Goal: Information Seeking & Learning: Learn about a topic

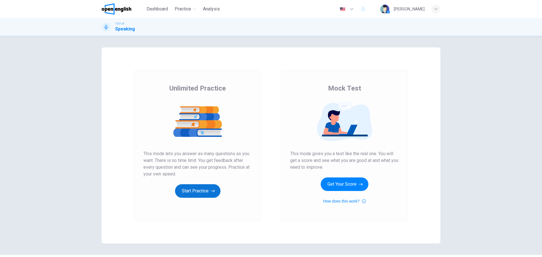
click at [196, 193] on button "Start Practice" at bounding box center [197, 191] width 45 height 14
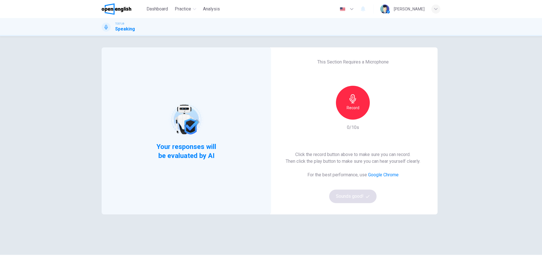
click at [359, 99] on div "Record" at bounding box center [353, 103] width 34 height 34
click at [357, 108] on div "Stop" at bounding box center [353, 103] width 34 height 34
click at [376, 116] on icon "button" at bounding box center [379, 115] width 6 height 6
click at [356, 196] on button "Sounds good!" at bounding box center [352, 197] width 47 height 14
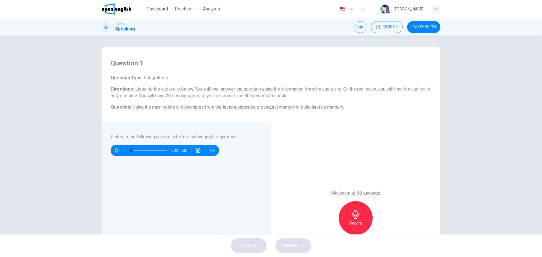
click at [114, 147] on button "button" at bounding box center [117, 150] width 9 height 11
click at [198, 150] on icon "Click to see the audio transcription" at bounding box center [198, 150] width 5 height 5
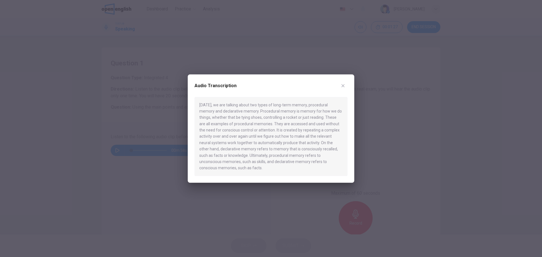
click at [170, 174] on div at bounding box center [271, 128] width 542 height 257
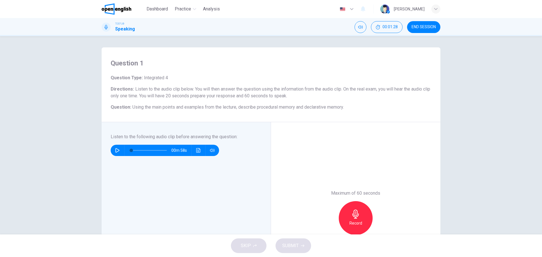
click at [157, 150] on span at bounding box center [149, 150] width 36 height 8
click at [113, 152] on button "button" at bounding box center [117, 150] width 9 height 11
click at [199, 148] on button "Click to see the audio transcription" at bounding box center [198, 150] width 9 height 11
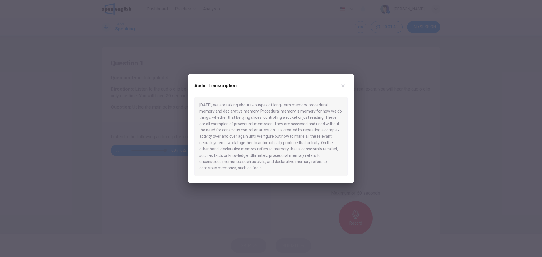
click at [141, 154] on div at bounding box center [271, 128] width 542 height 257
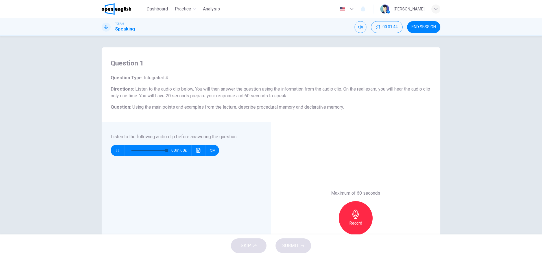
type input "*"
click at [227, 240] on div "SKIP SUBMIT" at bounding box center [271, 246] width 542 height 23
drag, startPoint x: 133, startPoint y: 109, endPoint x: 266, endPoint y: 115, distance: 133.6
click at [266, 115] on div "Question 1 Question Type : Integrated 4 Directions : Listen to the audio clip b…" at bounding box center [271, 84] width 339 height 75
click at [196, 152] on icon "Click to see the audio transcription" at bounding box center [198, 150] width 5 height 5
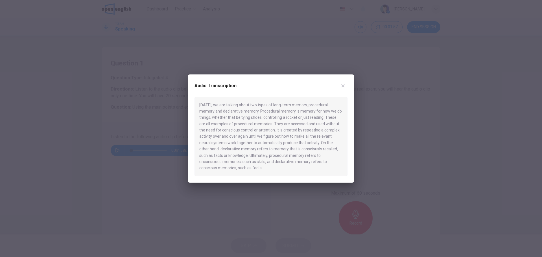
click at [176, 158] on div at bounding box center [271, 128] width 542 height 257
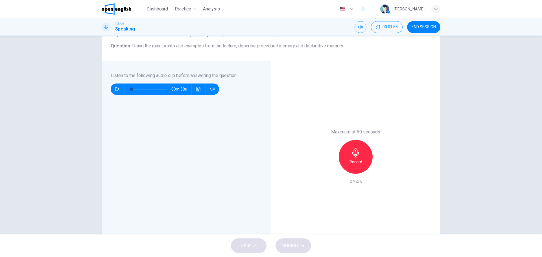
scroll to position [66, 0]
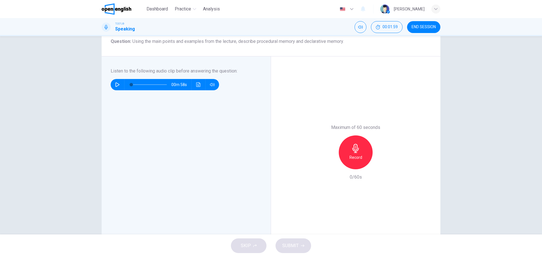
click at [352, 155] on h6 "Record" at bounding box center [355, 157] width 13 height 7
click at [346, 158] on div "Stop" at bounding box center [356, 152] width 34 height 34
click at [331, 164] on div "button" at bounding box center [329, 164] width 9 height 9
click at [351, 162] on div "Record" at bounding box center [356, 152] width 34 height 34
click at [352, 152] on icon "button" at bounding box center [355, 148] width 9 height 9
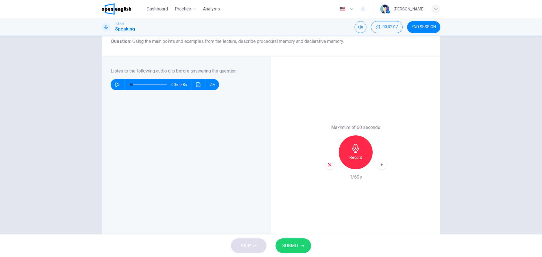
click at [333, 163] on div "Record" at bounding box center [355, 152] width 61 height 34
click at [331, 163] on div "button" at bounding box center [329, 164] width 9 height 9
click at [354, 158] on h6 "Record" at bounding box center [355, 157] width 13 height 7
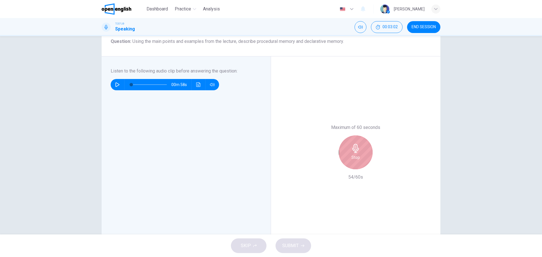
click at [346, 156] on div "Stop" at bounding box center [356, 152] width 34 height 34
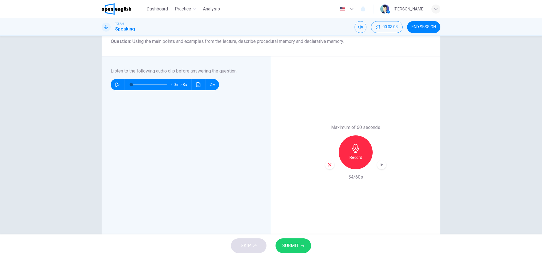
click at [327, 165] on icon "button" at bounding box center [329, 164] width 5 height 5
click at [194, 86] on button "Click to see the audio transcription" at bounding box center [198, 84] width 9 height 11
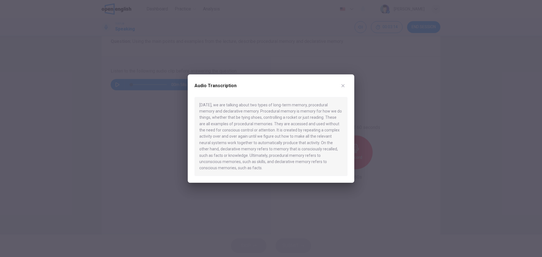
click at [275, 167] on div "[DATE], we are talking about two types of long-term memory, procedural memory a…" at bounding box center [270, 136] width 153 height 79
click at [151, 132] on div at bounding box center [271, 128] width 542 height 257
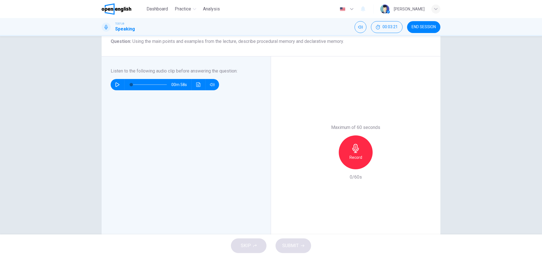
click at [198, 90] on button "Click to see the audio transcription" at bounding box center [198, 84] width 9 height 11
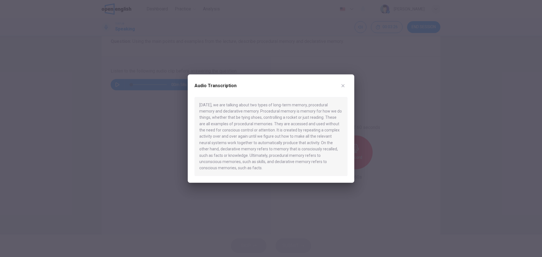
click at [139, 133] on div at bounding box center [271, 128] width 542 height 257
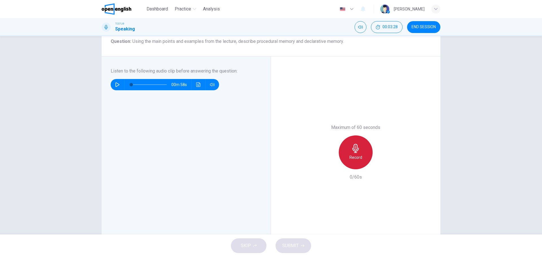
click at [356, 160] on h6 "Record" at bounding box center [355, 157] width 13 height 7
click at [198, 87] on button "Click to see the audio transcription" at bounding box center [198, 84] width 9 height 11
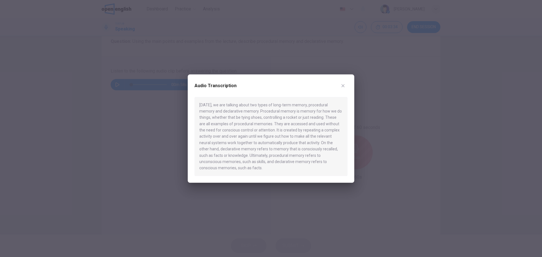
click at [144, 115] on div at bounding box center [271, 128] width 542 height 257
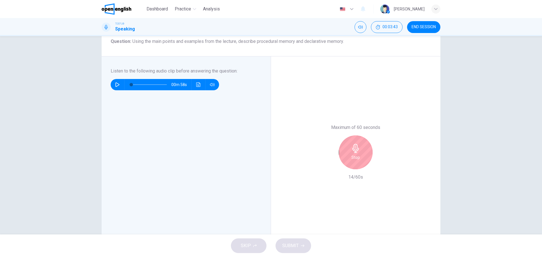
drag, startPoint x: 347, startPoint y: 156, endPoint x: 293, endPoint y: 137, distance: 56.9
click at [347, 155] on div "Stop" at bounding box center [356, 152] width 34 height 34
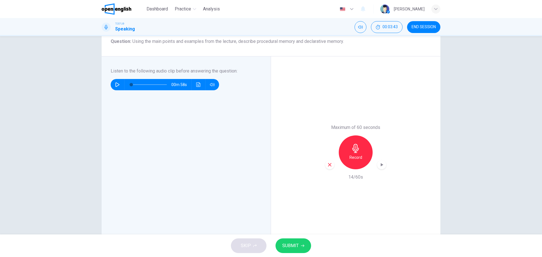
click at [198, 87] on button "Click to see the audio transcription" at bounding box center [198, 84] width 9 height 11
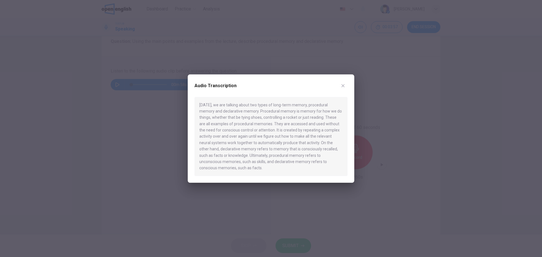
click at [141, 115] on div at bounding box center [271, 128] width 542 height 257
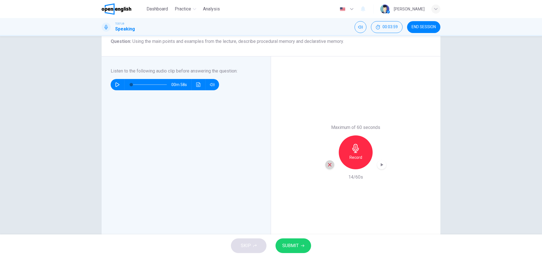
drag, startPoint x: 327, startPoint y: 164, endPoint x: 332, endPoint y: 183, distance: 20.5
click at [327, 164] on icon "button" at bounding box center [329, 164] width 5 height 5
click at [224, 228] on div "Listen to the following audio clip before answering the question : 00m 58s" at bounding box center [188, 152] width 155 height 169
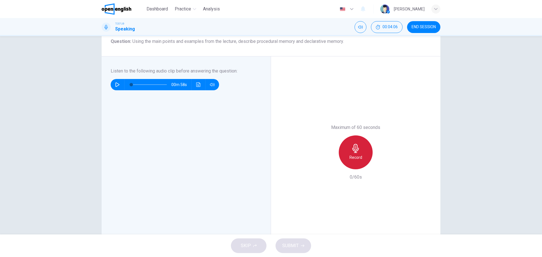
click at [356, 162] on div "Record" at bounding box center [356, 152] width 34 height 34
click at [358, 158] on h6 "Stop" at bounding box center [355, 157] width 8 height 7
click at [299, 247] on button "SUBMIT" at bounding box center [293, 245] width 36 height 15
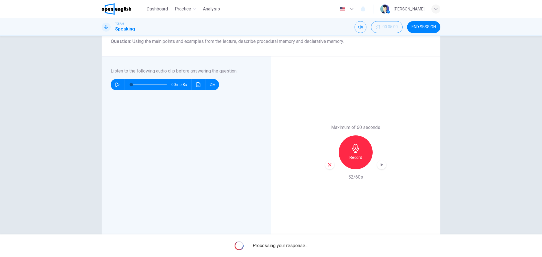
click at [427, 187] on div "Maximum of 60 seconds Record 52/60s" at bounding box center [355, 152] width 169 height 192
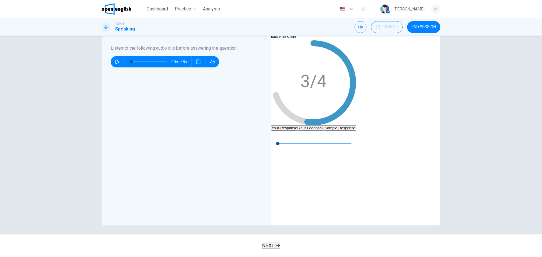
click at [324, 125] on button "Your Feedback" at bounding box center [311, 127] width 26 height 5
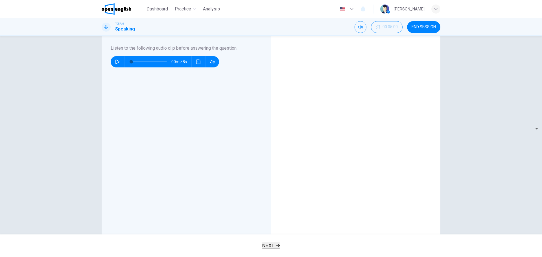
click at [382, 235] on div "NEXT" at bounding box center [271, 246] width 542 height 23
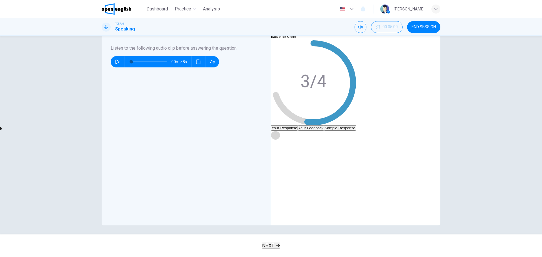
click at [277, 137] on icon "button" at bounding box center [275, 135] width 4 height 5
click at [356, 162] on div "00m 55s" at bounding box center [313, 147] width 85 height 32
click at [278, 137] on icon "button" at bounding box center [275, 135] width 5 height 5
type input "*"
click at [271, 246] on span "NEXT" at bounding box center [268, 245] width 12 height 5
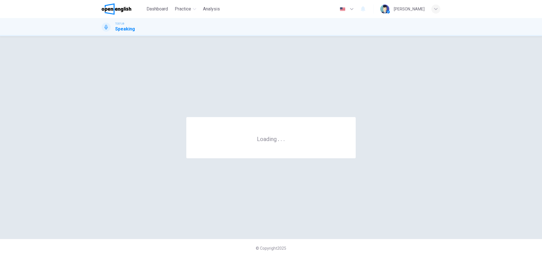
scroll to position [0, 0]
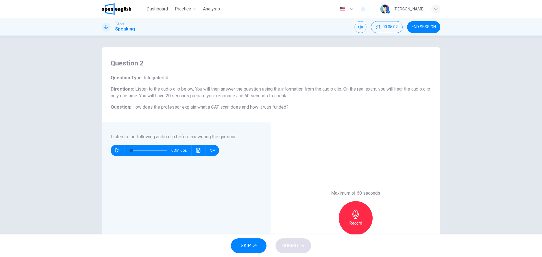
click at [292, 138] on div "Maximum of 60 seconds Record 0/60s" at bounding box center [355, 218] width 169 height 192
click at [116, 150] on icon "button" at bounding box center [117, 150] width 5 height 5
click at [201, 151] on button "Click to see the audio transcription" at bounding box center [198, 150] width 9 height 11
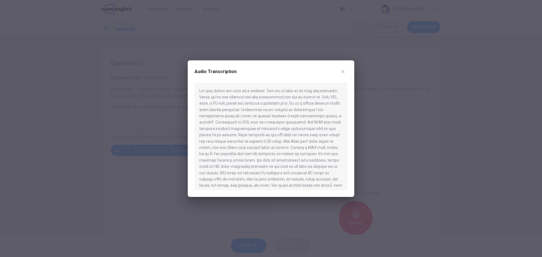
click at [113, 117] on div at bounding box center [271, 128] width 542 height 257
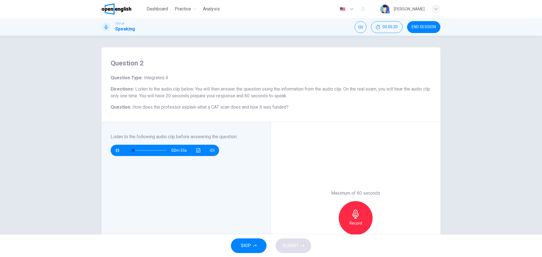
click at [199, 150] on icon "Click to see the audio transcription" at bounding box center [198, 150] width 5 height 5
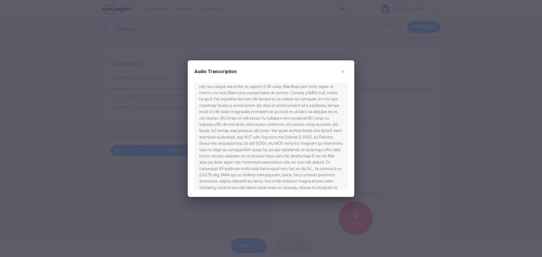
scroll to position [73, 0]
click at [121, 81] on div at bounding box center [271, 128] width 542 height 257
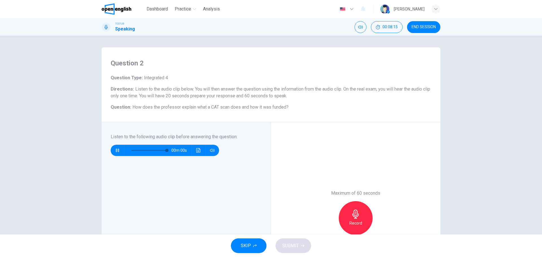
type input "*"
click at [195, 156] on div "Listen to the following audio clip before answering the question : 03m 05s" at bounding box center [188, 217] width 155 height 169
click at [197, 154] on button "Click to see the audio transcription" at bounding box center [198, 150] width 9 height 11
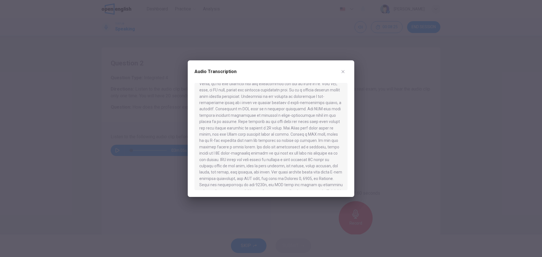
scroll to position [0, 0]
click at [173, 164] on div at bounding box center [271, 128] width 542 height 257
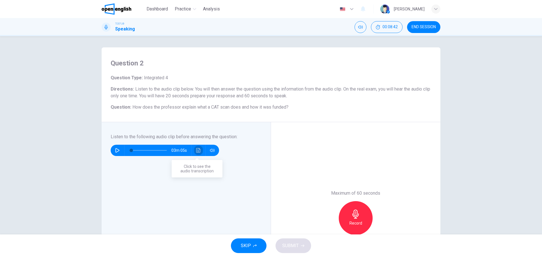
click at [196, 151] on icon "Click to see the audio transcription" at bounding box center [198, 150] width 5 height 5
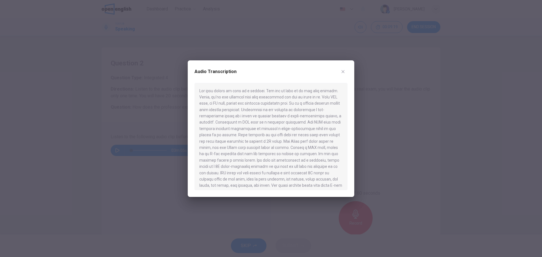
click at [60, 215] on div at bounding box center [271, 128] width 542 height 257
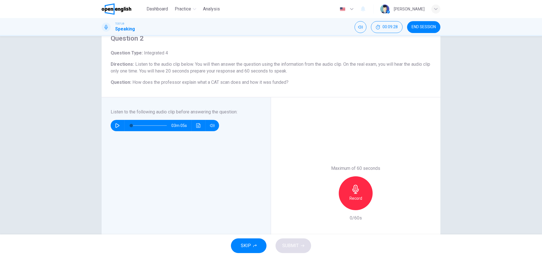
scroll to position [66, 0]
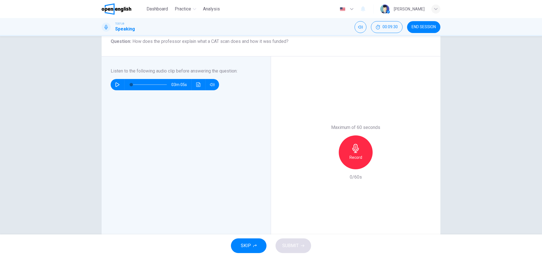
click at [349, 159] on h6 "Record" at bounding box center [355, 157] width 13 height 7
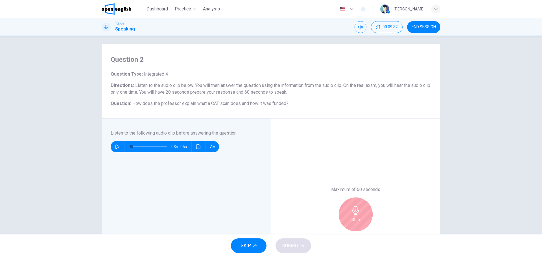
scroll to position [0, 0]
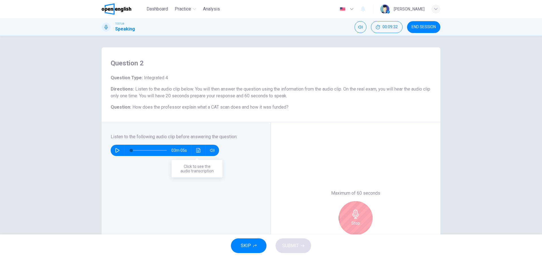
click at [194, 147] on button "Click to see the audio transcription" at bounding box center [198, 150] width 9 height 11
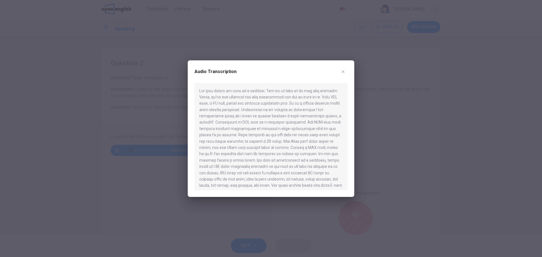
drag, startPoint x: 127, startPoint y: 135, endPoint x: 132, endPoint y: 136, distance: 5.4
click at [130, 135] on div at bounding box center [271, 128] width 542 height 257
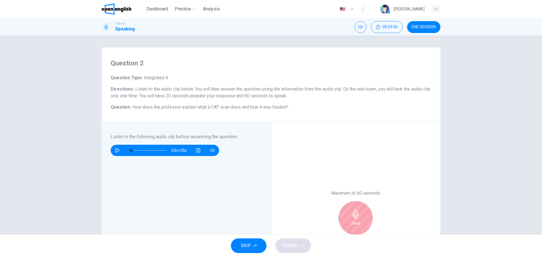
click at [349, 224] on div "Stop" at bounding box center [356, 218] width 34 height 34
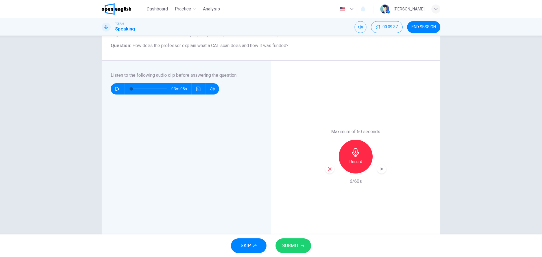
scroll to position [66, 0]
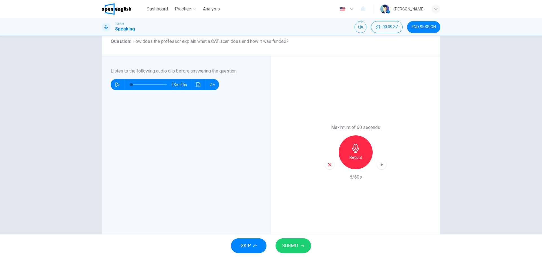
click at [330, 167] on icon "button" at bounding box center [329, 164] width 5 height 5
click at [354, 155] on h6 "Record" at bounding box center [355, 157] width 13 height 7
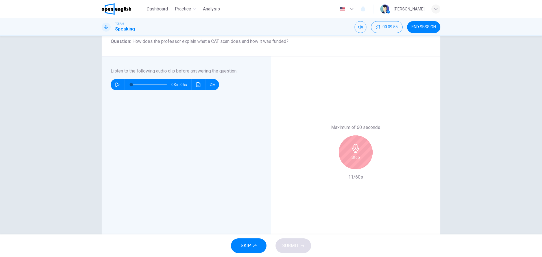
click at [351, 148] on icon "button" at bounding box center [355, 148] width 9 height 9
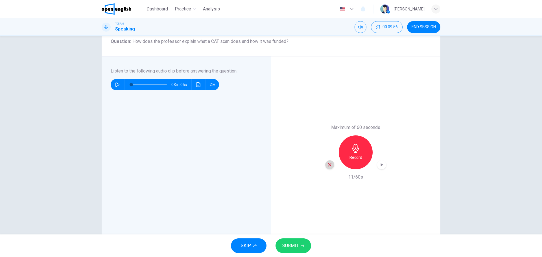
click at [327, 161] on div "button" at bounding box center [329, 164] width 9 height 9
click at [356, 158] on h6 "Record" at bounding box center [355, 157] width 13 height 7
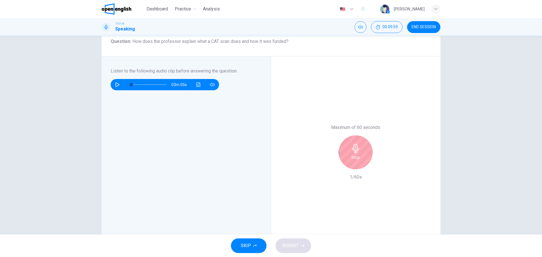
click at [352, 158] on h6 "Stop" at bounding box center [355, 157] width 8 height 7
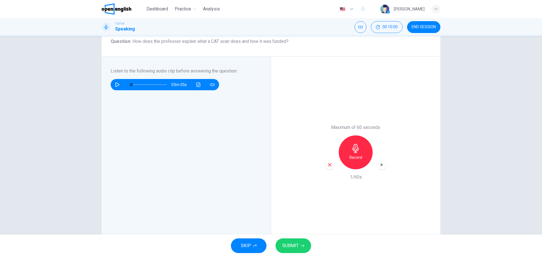
click at [327, 163] on icon "button" at bounding box center [329, 164] width 5 height 5
click at [355, 157] on h6 "Record" at bounding box center [355, 157] width 13 height 7
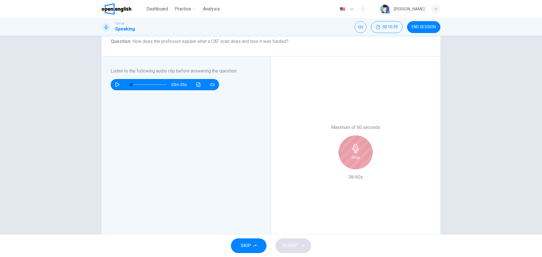
click at [358, 149] on icon "button" at bounding box center [355, 148] width 9 height 9
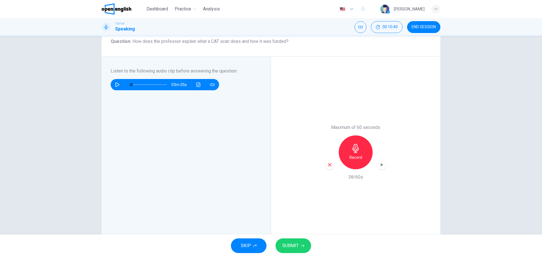
click at [196, 89] on button "Click to see the audio transcription" at bounding box center [198, 84] width 9 height 11
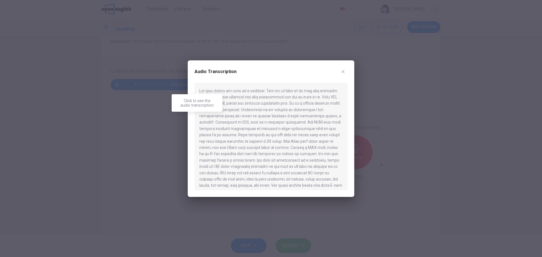
scroll to position [73, 0]
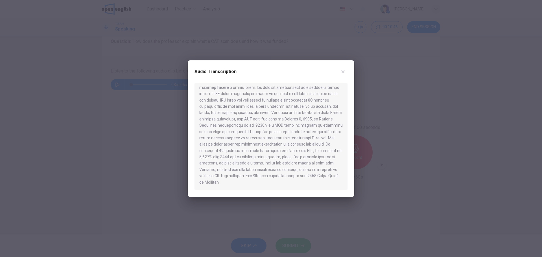
click at [72, 236] on div at bounding box center [271, 128] width 542 height 257
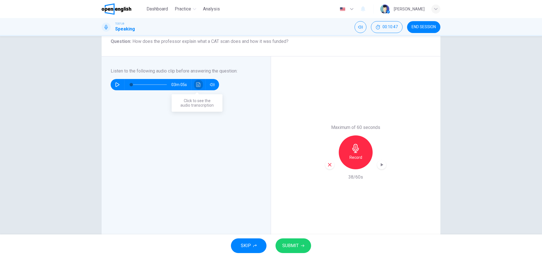
click at [198, 89] on button "Click to see the audio transcription" at bounding box center [198, 84] width 9 height 11
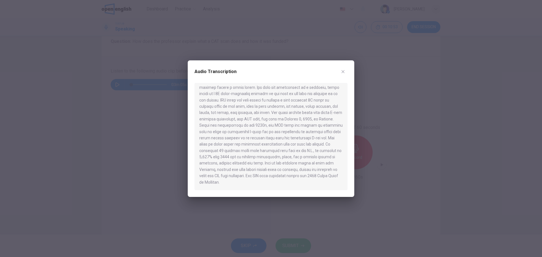
click at [160, 139] on div at bounding box center [271, 128] width 542 height 257
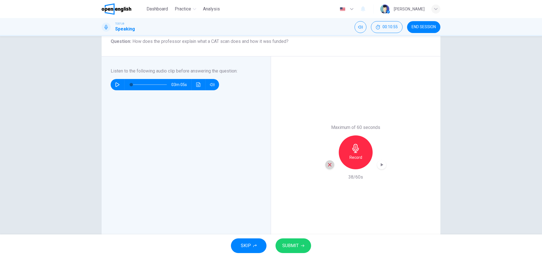
click at [326, 161] on div "button" at bounding box center [329, 164] width 9 height 9
click at [198, 88] on button "Click to see the audio transcription" at bounding box center [198, 84] width 9 height 11
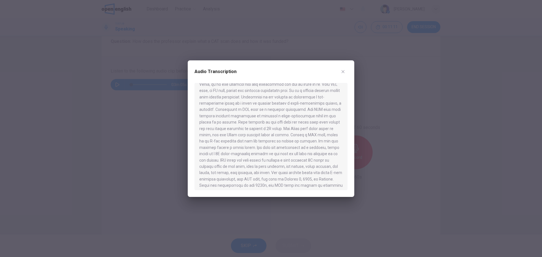
scroll to position [7, 0]
drag, startPoint x: 409, startPoint y: 135, endPoint x: 398, endPoint y: 141, distance: 12.3
click at [409, 136] on div at bounding box center [271, 128] width 542 height 257
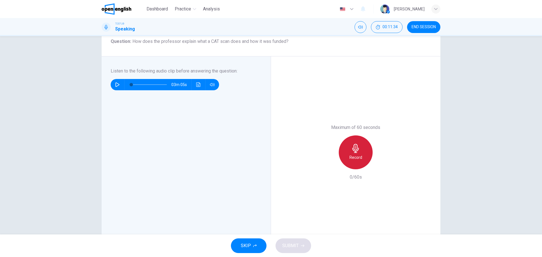
click at [341, 155] on div "Record" at bounding box center [356, 152] width 34 height 34
click at [197, 84] on icon "Click to see the audio transcription" at bounding box center [198, 84] width 5 height 5
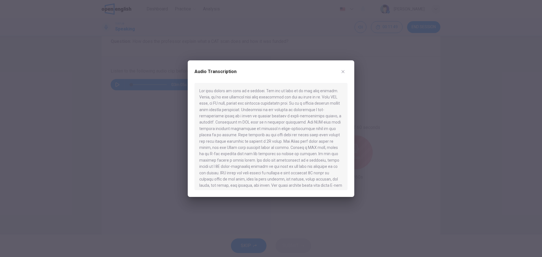
click at [402, 168] on div at bounding box center [271, 128] width 542 height 257
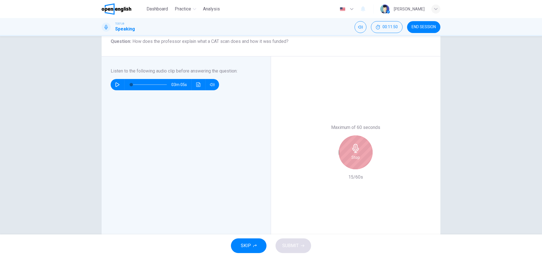
click at [364, 153] on div "Stop" at bounding box center [356, 152] width 34 height 34
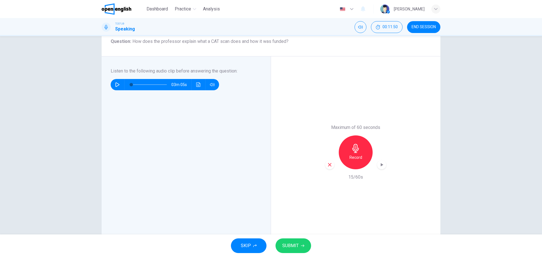
click at [328, 165] on icon "button" at bounding box center [329, 164] width 3 height 3
click at [354, 148] on icon "button" at bounding box center [355, 148] width 6 height 9
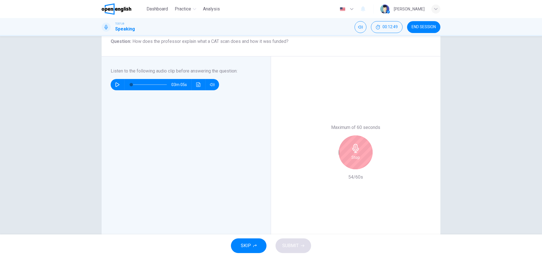
click at [356, 149] on icon "button" at bounding box center [355, 148] width 9 height 9
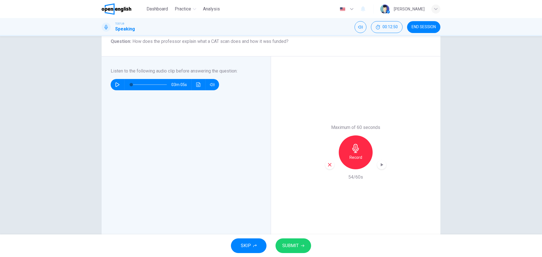
click at [331, 166] on div "button" at bounding box center [329, 164] width 9 height 9
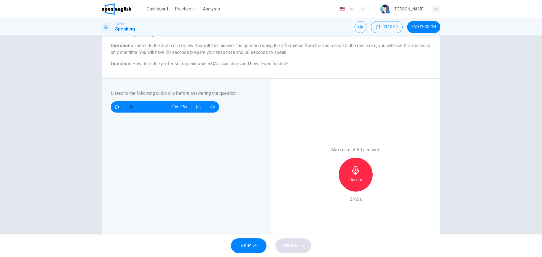
scroll to position [0, 0]
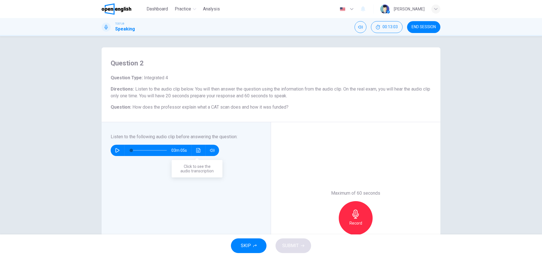
click at [199, 152] on icon "Click to see the audio transcription" at bounding box center [198, 150] width 5 height 5
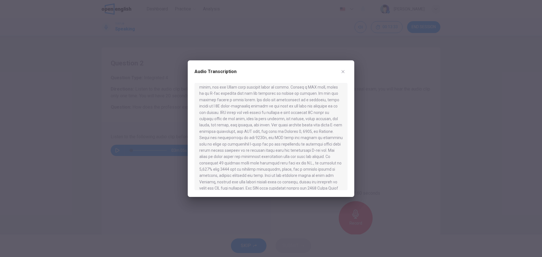
scroll to position [66, 0]
click at [149, 169] on div at bounding box center [271, 128] width 542 height 257
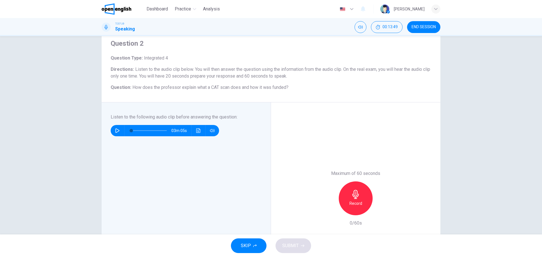
scroll to position [91, 0]
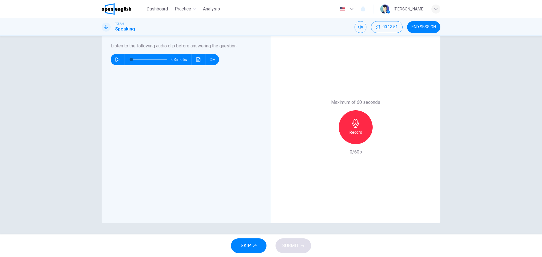
click at [323, 246] on div "SKIP SUBMIT" at bounding box center [271, 246] width 542 height 23
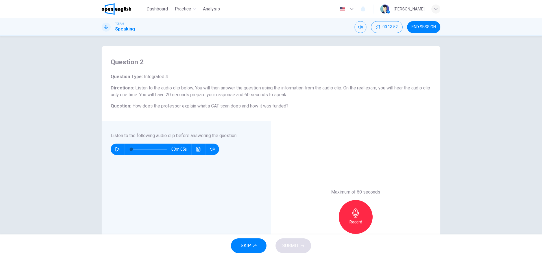
scroll to position [0, 0]
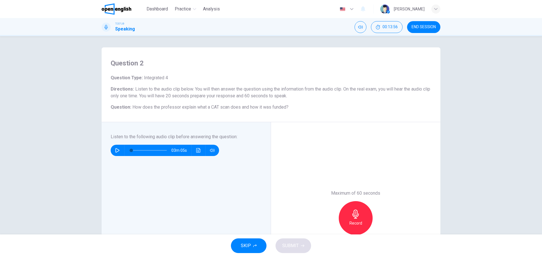
click at [282, 130] on div "Maximum of 60 seconds Record 0/60s" at bounding box center [355, 218] width 169 height 192
click at [358, 220] on div "Record" at bounding box center [356, 218] width 34 height 34
click at [194, 150] on button "Click to see the audio transcription" at bounding box center [198, 150] width 9 height 11
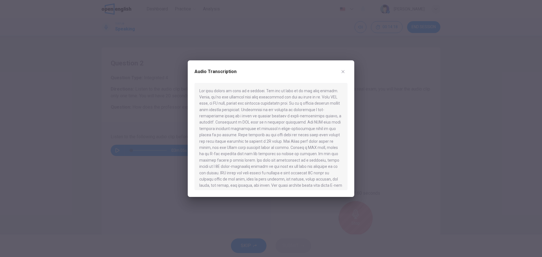
click at [398, 157] on div at bounding box center [271, 128] width 542 height 257
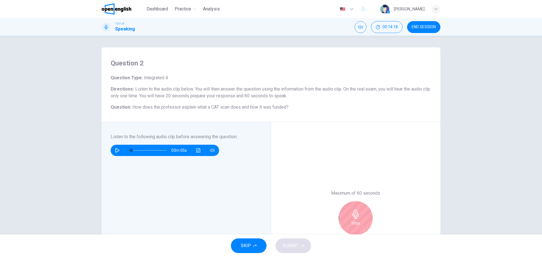
click at [360, 220] on div "Stop" at bounding box center [356, 218] width 34 height 34
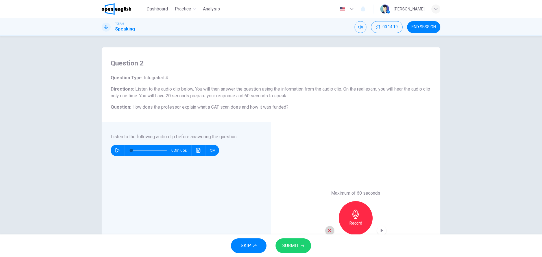
click at [327, 229] on icon "button" at bounding box center [329, 230] width 5 height 5
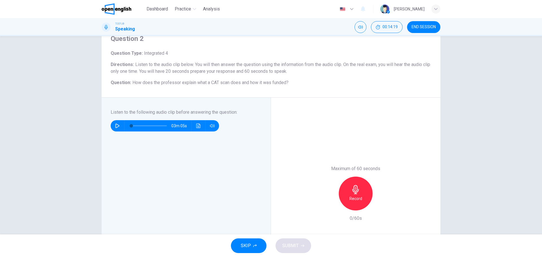
scroll to position [66, 0]
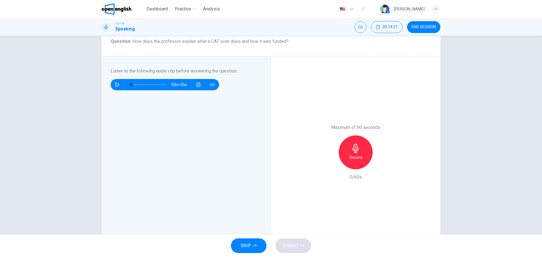
click at [351, 155] on h6 "Record" at bounding box center [355, 157] width 13 height 7
click at [194, 85] on button "Click to see the audio transcription" at bounding box center [198, 84] width 9 height 11
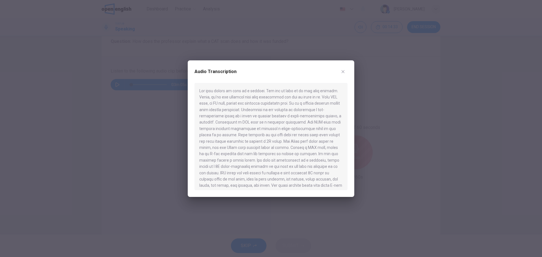
click at [135, 157] on div at bounding box center [271, 128] width 542 height 257
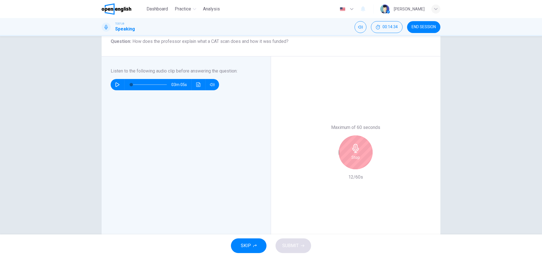
click at [345, 154] on div "Stop" at bounding box center [356, 152] width 34 height 34
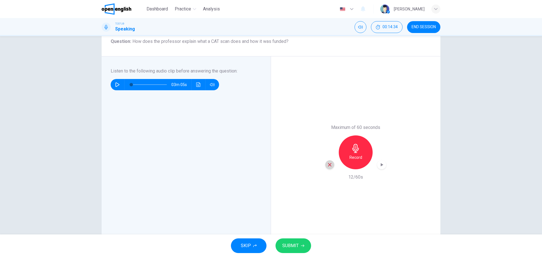
click at [327, 165] on icon "button" at bounding box center [329, 164] width 5 height 5
click at [347, 146] on div "Record" at bounding box center [356, 152] width 34 height 34
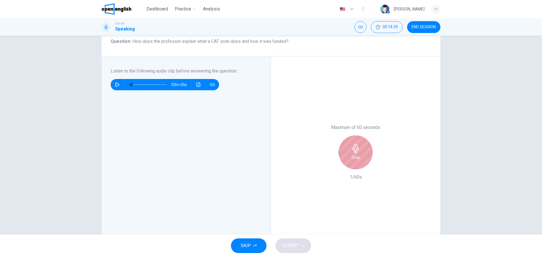
click at [345, 161] on div "Stop" at bounding box center [356, 152] width 34 height 34
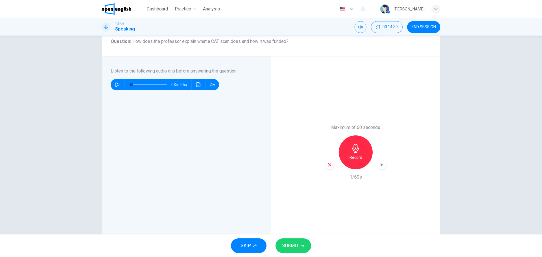
click at [330, 163] on icon "button" at bounding box center [329, 164] width 5 height 5
click at [354, 155] on h6 "Record" at bounding box center [355, 157] width 13 height 7
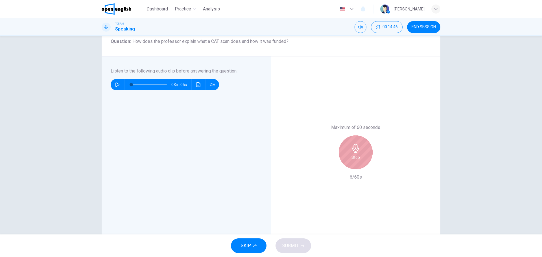
drag, startPoint x: 360, startPoint y: 153, endPoint x: 354, endPoint y: 162, distance: 10.9
click at [359, 153] on div "Stop" at bounding box center [356, 152] width 34 height 34
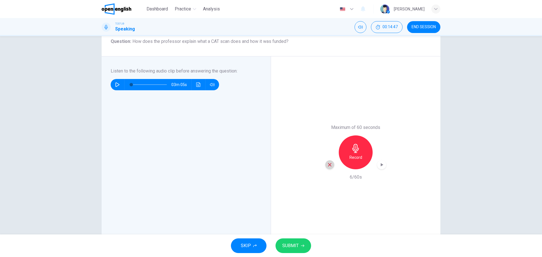
click at [331, 166] on div "button" at bounding box center [329, 164] width 9 height 9
click at [354, 160] on h6 "Record" at bounding box center [355, 157] width 13 height 7
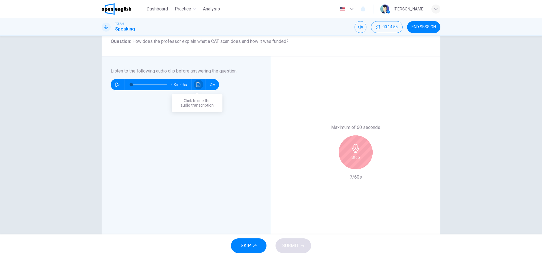
click at [199, 81] on button "Click to see the audio transcription" at bounding box center [198, 84] width 9 height 11
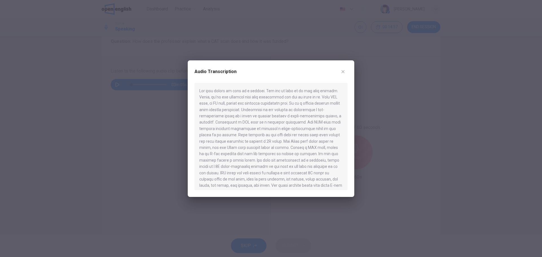
drag, startPoint x: 148, startPoint y: 128, endPoint x: 192, endPoint y: 136, distance: 45.3
click at [148, 128] on div at bounding box center [271, 128] width 542 height 257
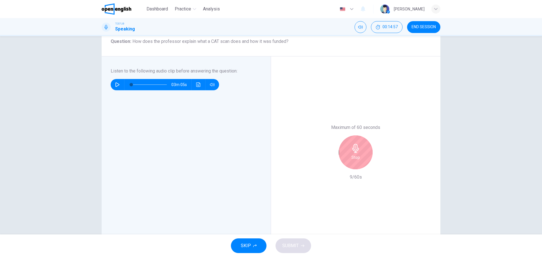
click at [351, 154] on h6 "Stop" at bounding box center [355, 157] width 8 height 7
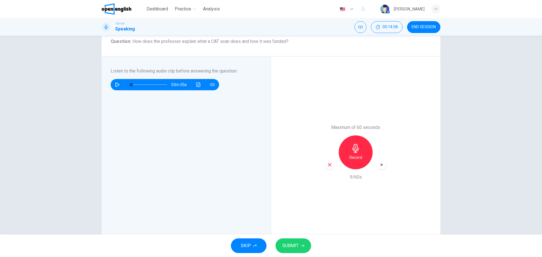
click at [323, 161] on div "Maximum of 60 seconds Record 9/60s" at bounding box center [355, 152] width 169 height 192
click at [329, 163] on icon "button" at bounding box center [329, 164] width 5 height 5
click at [360, 157] on h6 "Record" at bounding box center [355, 157] width 13 height 7
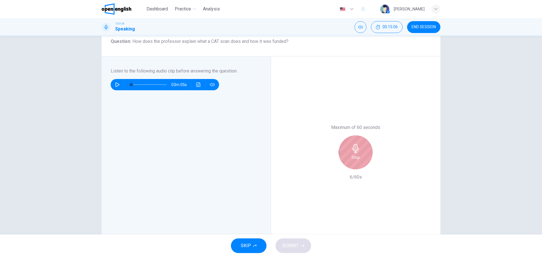
click at [351, 147] on icon "button" at bounding box center [355, 148] width 9 height 9
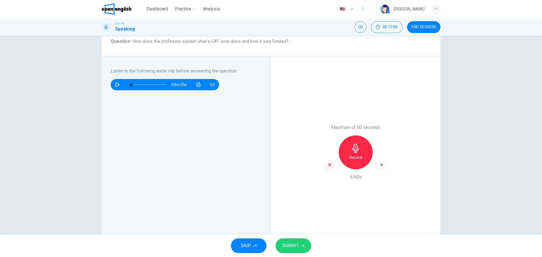
click at [201, 84] on button "Click to see the audio transcription" at bounding box center [198, 84] width 9 height 11
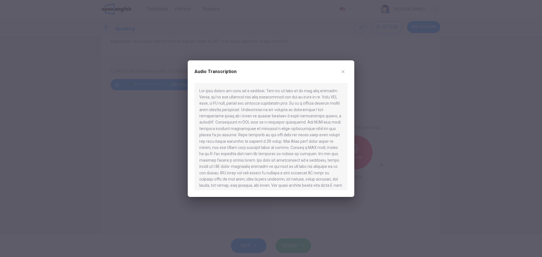
click at [414, 147] on div at bounding box center [271, 128] width 542 height 257
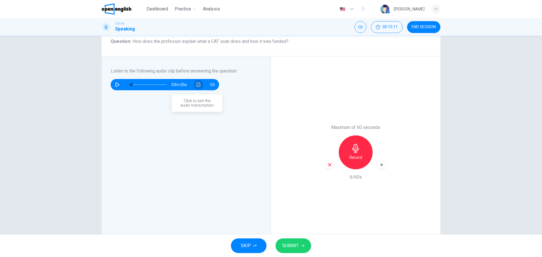
click at [196, 85] on icon "Click to see the audio transcription" at bounding box center [198, 84] width 5 height 5
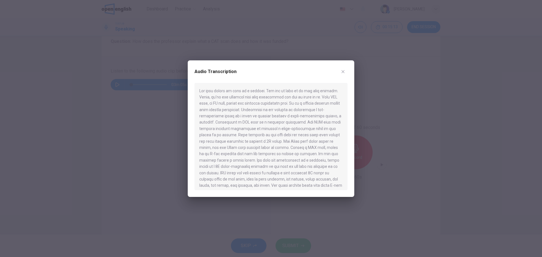
drag, startPoint x: 415, startPoint y: 140, endPoint x: 358, endPoint y: 149, distance: 57.7
click at [415, 141] on div at bounding box center [271, 128] width 542 height 257
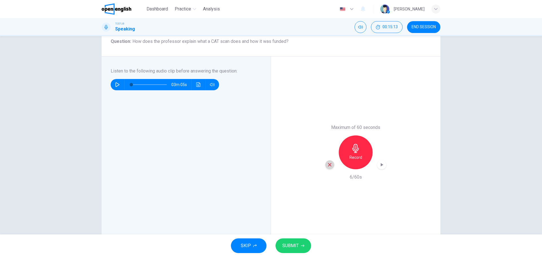
click at [328, 162] on icon "button" at bounding box center [329, 164] width 5 height 5
click at [358, 157] on h6 "Record" at bounding box center [355, 157] width 13 height 7
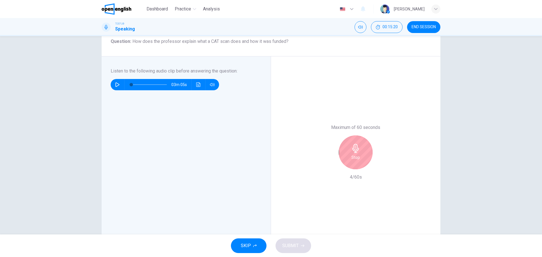
click at [358, 161] on div "Stop" at bounding box center [356, 152] width 34 height 34
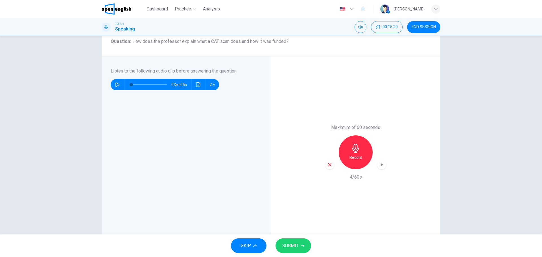
click at [328, 168] on div "button" at bounding box center [329, 164] width 9 height 9
click at [357, 154] on h6 "Record" at bounding box center [355, 157] width 13 height 7
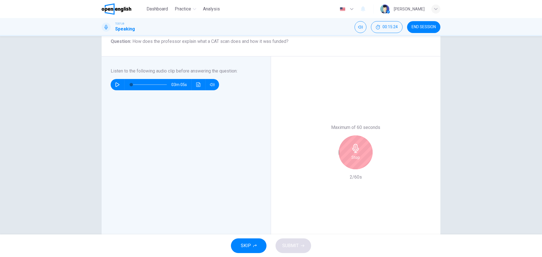
click at [354, 154] on div "Stop" at bounding box center [356, 152] width 34 height 34
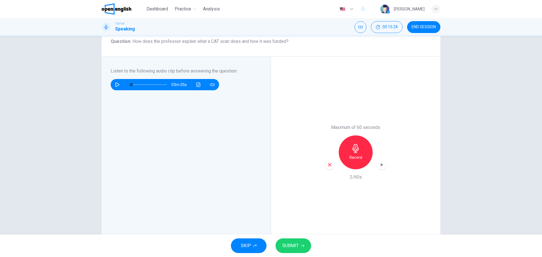
click at [327, 164] on icon "button" at bounding box center [329, 164] width 5 height 5
click at [352, 157] on h6 "Record" at bounding box center [355, 157] width 13 height 7
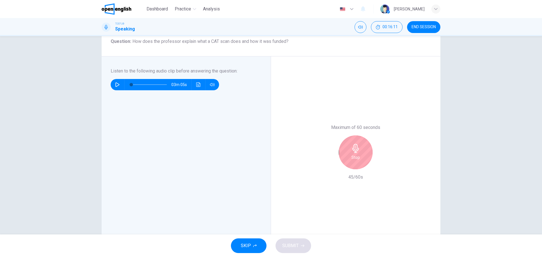
click at [345, 154] on div "Stop" at bounding box center [356, 152] width 34 height 34
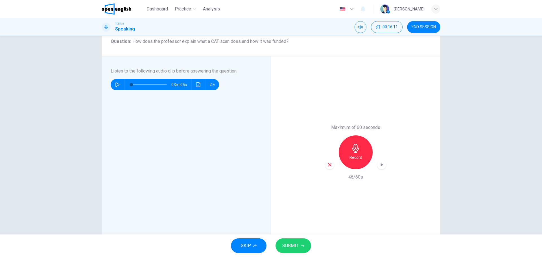
click at [328, 169] on div "button" at bounding box center [329, 164] width 9 height 9
click at [409, 225] on div "Maximum of 60 seconds Record 0/60s" at bounding box center [355, 152] width 169 height 192
click at [357, 151] on icon "button" at bounding box center [355, 148] width 9 height 9
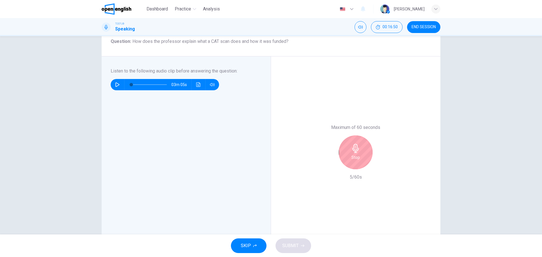
click at [344, 154] on div "Stop" at bounding box center [356, 152] width 34 height 34
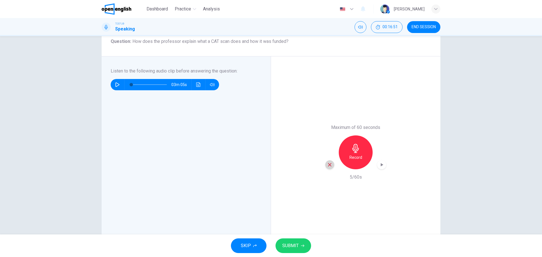
click at [327, 166] on icon "button" at bounding box center [329, 164] width 5 height 5
click at [357, 164] on div "Record" at bounding box center [356, 152] width 34 height 34
click at [189, 235] on div "SKIP SUBMIT" at bounding box center [271, 246] width 542 height 23
click at [196, 87] on button "Click to see the audio transcription" at bounding box center [198, 84] width 9 height 11
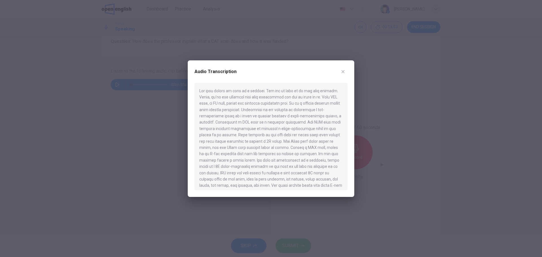
click at [339, 74] on button "button" at bounding box center [342, 71] width 9 height 9
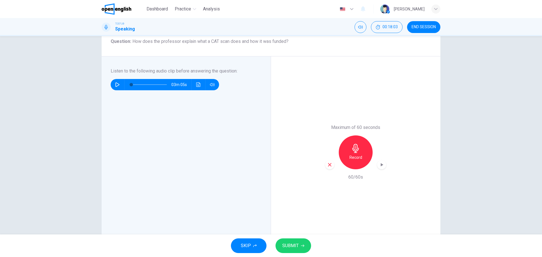
click at [328, 166] on icon "button" at bounding box center [329, 164] width 3 height 3
click at [350, 156] on h6 "Record" at bounding box center [355, 157] width 13 height 7
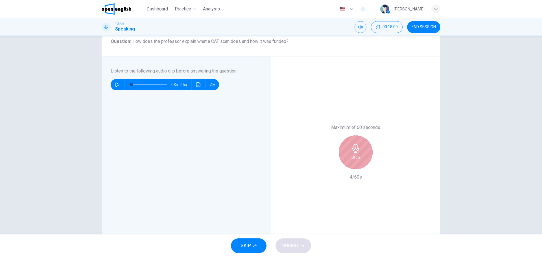
drag, startPoint x: 362, startPoint y: 150, endPoint x: 358, endPoint y: 154, distance: 5.8
click at [362, 150] on div "Stop" at bounding box center [356, 152] width 34 height 34
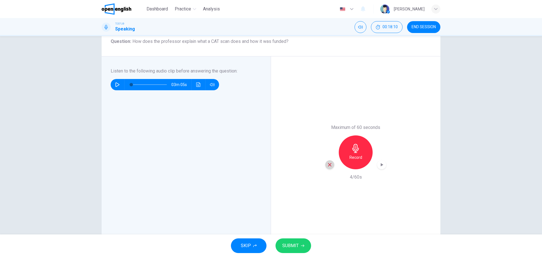
click at [331, 161] on div "button" at bounding box center [329, 164] width 9 height 9
click at [346, 158] on div "Record" at bounding box center [356, 152] width 34 height 34
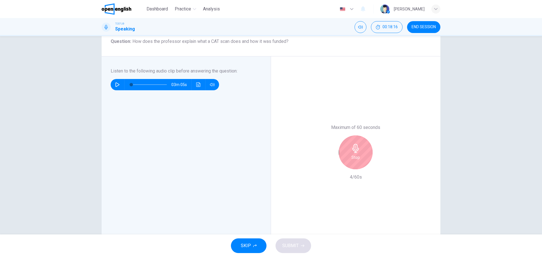
click at [333, 256] on div "SKIP SUBMIT" at bounding box center [271, 246] width 542 height 23
click at [426, 179] on div "Maximum of 60 seconds Stop 11/60s" at bounding box center [355, 152] width 169 height 192
click at [355, 147] on icon "button" at bounding box center [355, 148] width 9 height 9
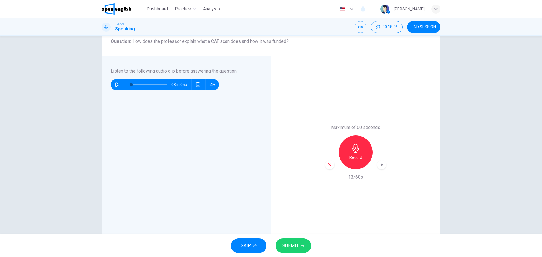
click at [328, 165] on icon "button" at bounding box center [329, 164] width 3 height 3
click at [359, 157] on h6 "Record" at bounding box center [355, 157] width 13 height 7
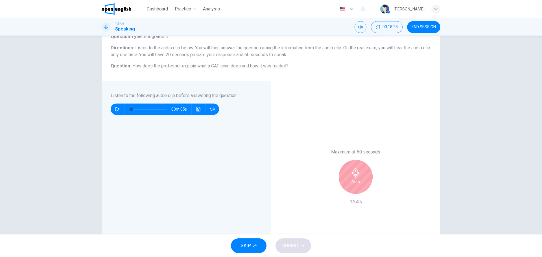
scroll to position [0, 0]
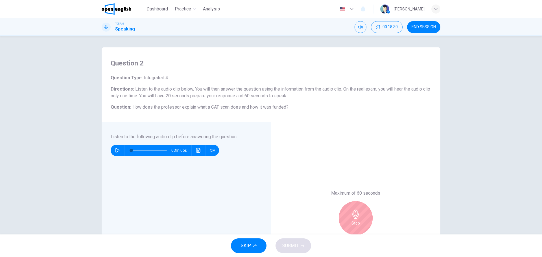
click at [356, 211] on icon "button" at bounding box center [355, 214] width 9 height 9
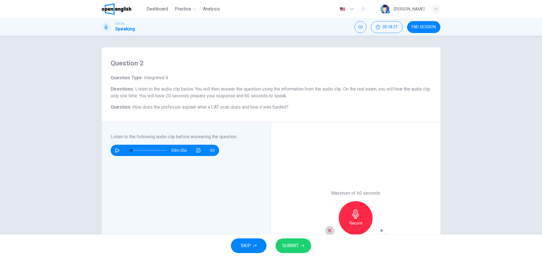
click at [329, 228] on icon "button" at bounding box center [329, 230] width 5 height 5
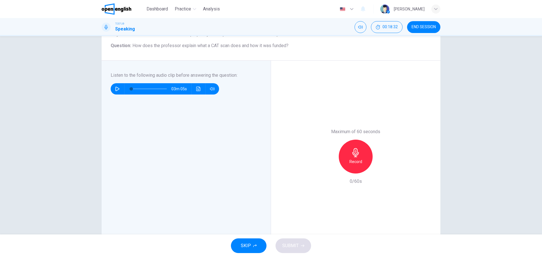
scroll to position [66, 0]
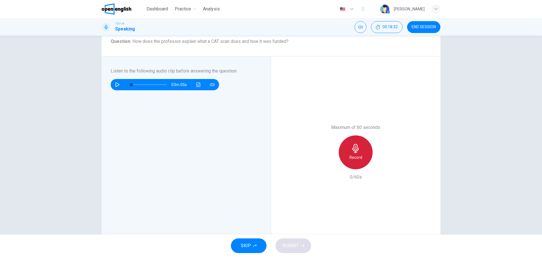
click at [365, 161] on div "Record" at bounding box center [356, 152] width 34 height 34
click at [296, 239] on button "SUBMIT" at bounding box center [293, 245] width 36 height 15
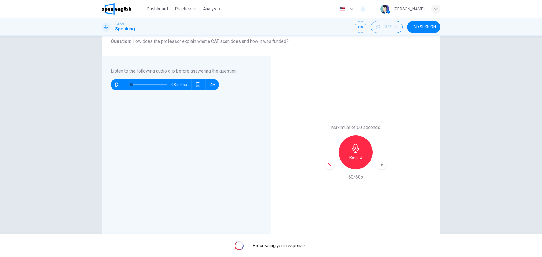
click at [231, 256] on div "Processing your response..." at bounding box center [271, 246] width 542 height 23
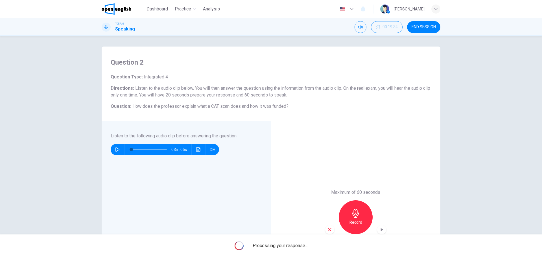
scroll to position [0, 0]
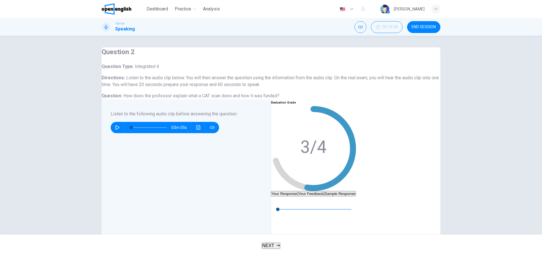
click at [324, 191] on button "Your Feedback" at bounding box center [311, 193] width 26 height 5
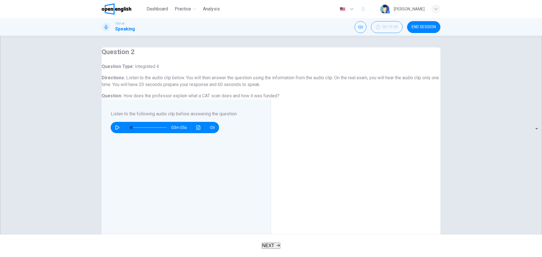
click at [425, 27] on span "END SESSION" at bounding box center [423, 27] width 24 height 5
